Goal: Task Accomplishment & Management: Manage account settings

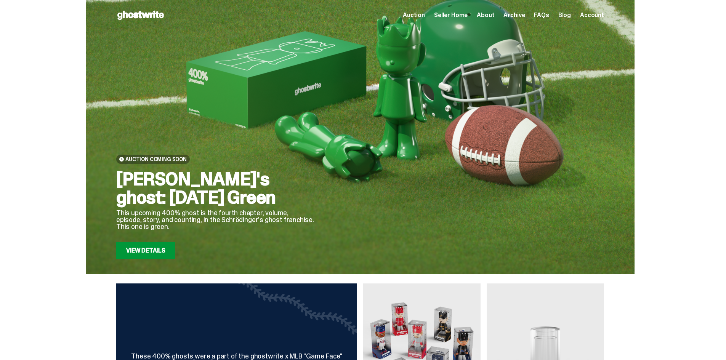
drag, startPoint x: 221, startPoint y: 197, endPoint x: 111, endPoint y: 183, distance: 110.3
click at [111, 183] on div "Auction Coming Soon [PERSON_NAME]'s ghost: [DATE] Green This upcoming 400% ghos…" at bounding box center [360, 137] width 549 height 275
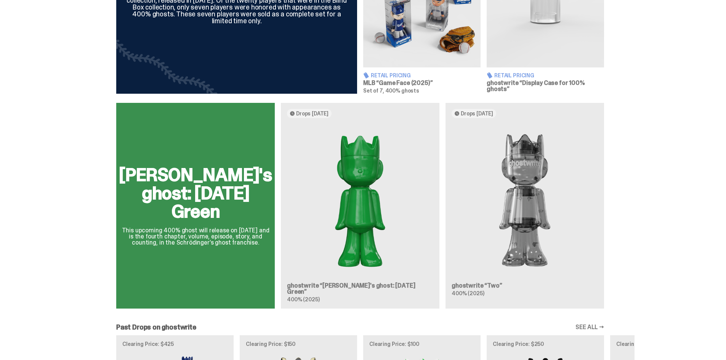
scroll to position [381, 0]
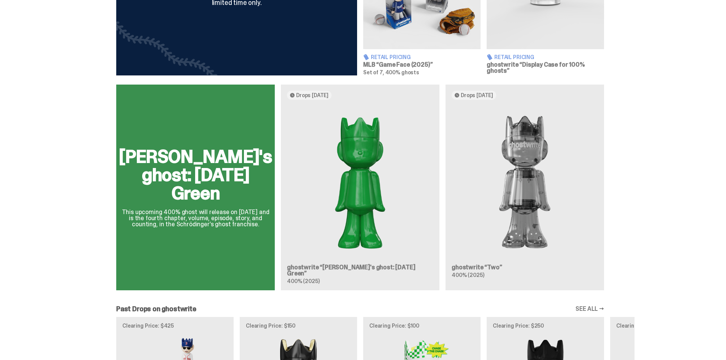
click at [349, 169] on div "[PERSON_NAME]'s ghost: [DATE] Green This upcoming 400% ghost will release on [D…" at bounding box center [360, 191] width 549 height 212
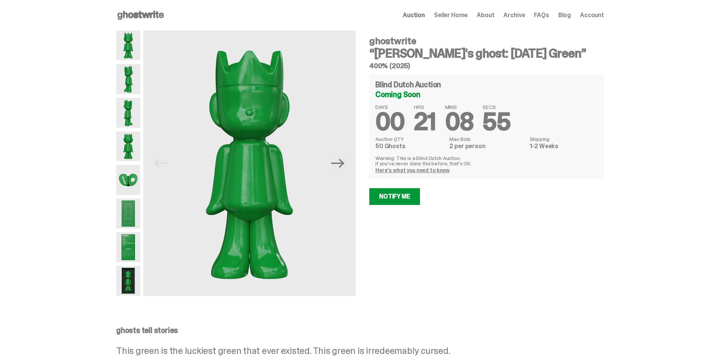
click at [449, 15] on span "Seller Home" at bounding box center [451, 15] width 34 height 6
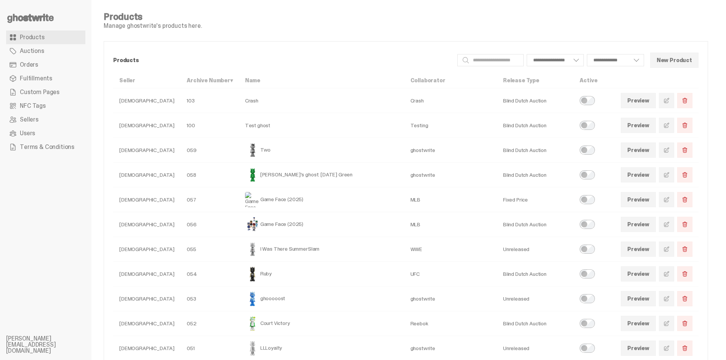
select select
click at [670, 173] on span at bounding box center [667, 175] width 6 height 6
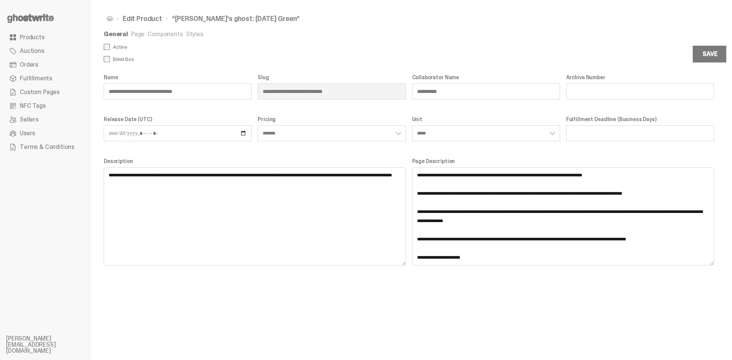
click at [133, 34] on link "Page" at bounding box center [137, 34] width 13 height 8
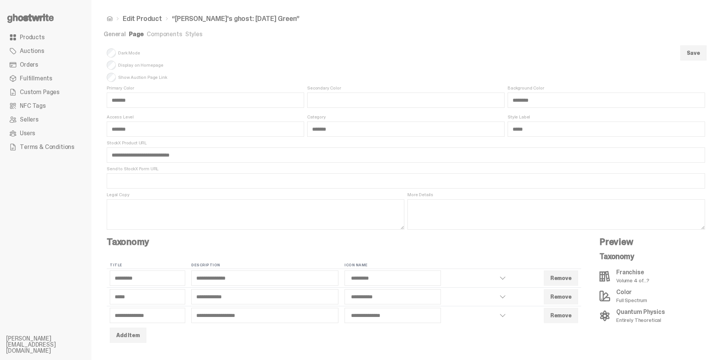
drag, startPoint x: 173, startPoint y: 18, endPoint x: 292, endPoint y: 21, distance: 119.0
click at [292, 21] on ul "Edit Product “Schrödinger's ghost: Sunday Green”" at bounding box center [406, 18] width 605 height 7
copy li "Schrödinger's ghost: Sunday Green”"
click at [356, 40] on div "**********" at bounding box center [406, 361] width 605 height 660
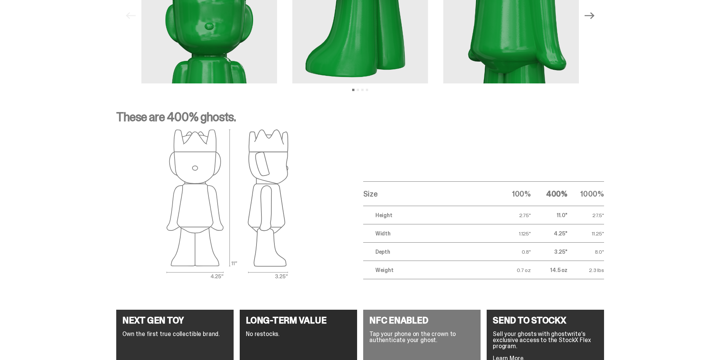
scroll to position [1212, 0]
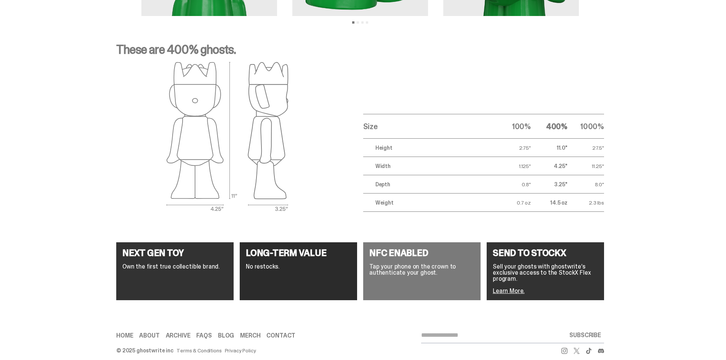
scroll to position [381, 0]
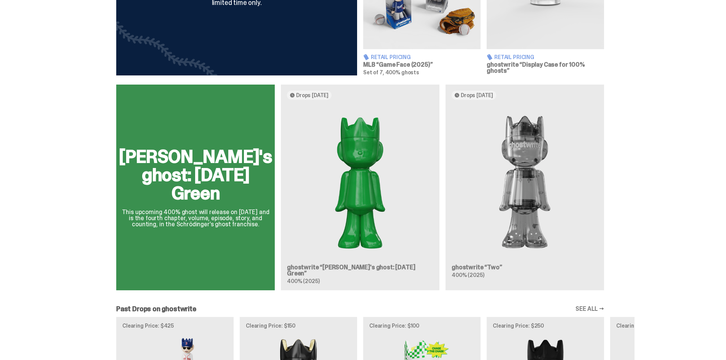
click at [245, 217] on div "[PERSON_NAME]'s ghost: [DATE] Green This upcoming 400% ghost will release on [D…" at bounding box center [360, 191] width 549 height 212
click at [246, 219] on div "[PERSON_NAME]'s ghost: [DATE] Green This upcoming 400% ghost will release on [D…" at bounding box center [360, 191] width 549 height 212
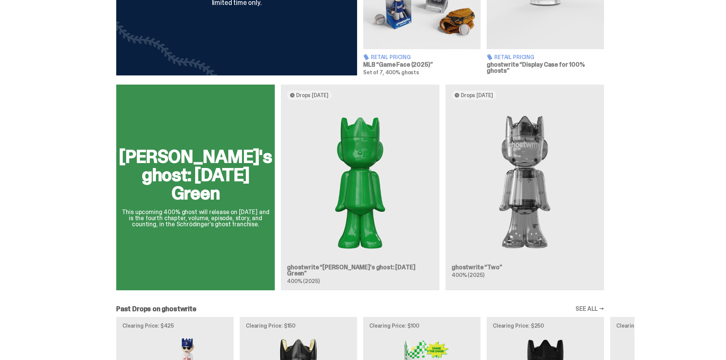
click at [246, 219] on div "[PERSON_NAME]'s ghost: [DATE] Green This upcoming 400% ghost will release on [D…" at bounding box center [360, 191] width 549 height 212
click at [242, 219] on div "[PERSON_NAME]'s ghost: [DATE] Green This upcoming 400% ghost will release on [D…" at bounding box center [360, 191] width 549 height 212
click at [246, 219] on div "[PERSON_NAME]'s ghost: [DATE] Green This upcoming 400% ghost will release on [D…" at bounding box center [360, 191] width 549 height 212
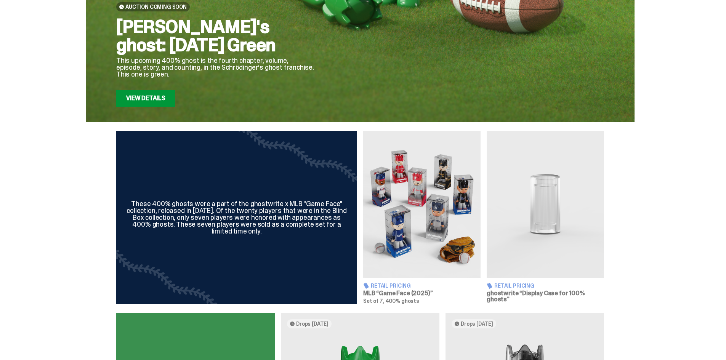
scroll to position [0, 0]
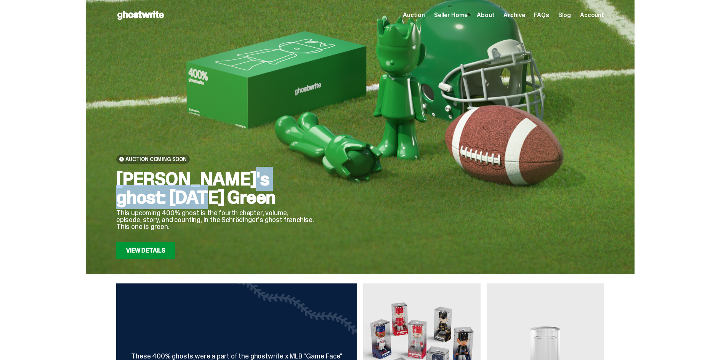
drag, startPoint x: 232, startPoint y: 180, endPoint x: 122, endPoint y: 179, distance: 109.8
click at [122, 179] on h2 "[PERSON_NAME]'s ghost: [DATE] Green" at bounding box center [215, 188] width 198 height 37
copy h2 "Schrödinger's"
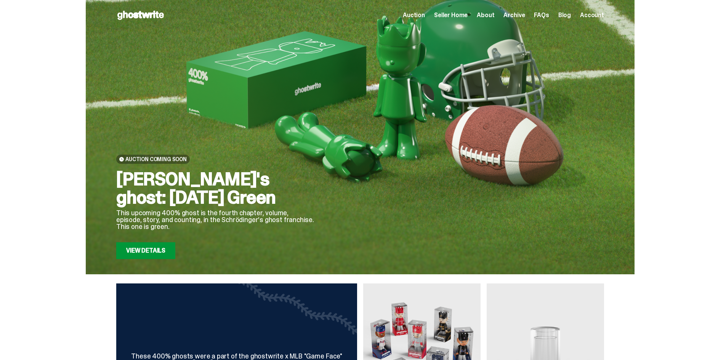
click at [170, 247] on link "View Details" at bounding box center [145, 251] width 59 height 17
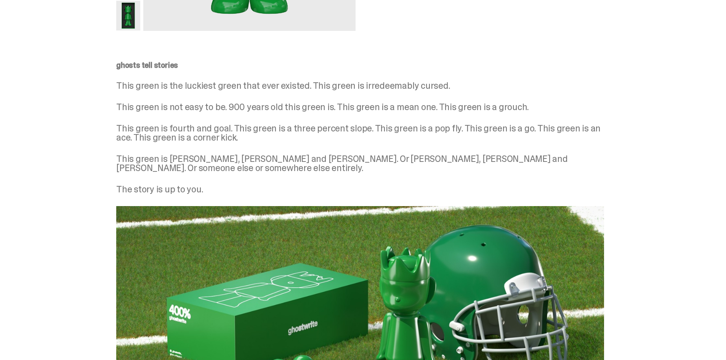
scroll to position [267, 0]
